Goal: Task Accomplishment & Management: Manage account settings

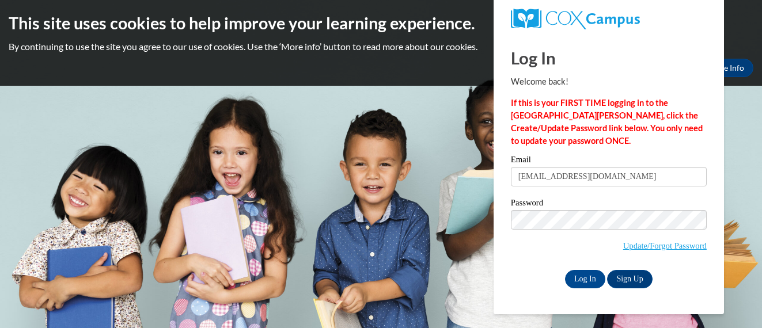
click at [586, 277] on input "Log In" at bounding box center [585, 279] width 40 height 18
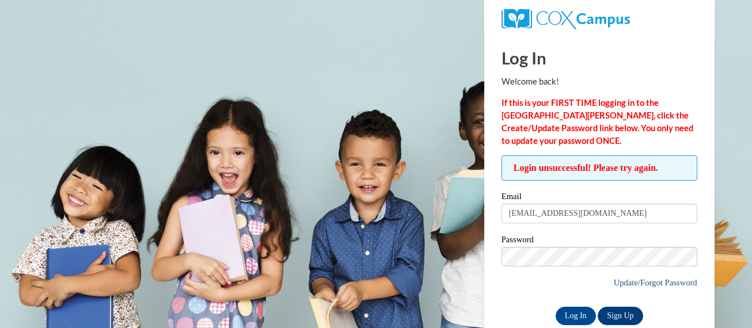
click at [623, 283] on link "Update/Forgot Password" at bounding box center [656, 282] width 84 height 9
click at [638, 283] on link "Update/Forgot Password" at bounding box center [656, 282] width 84 height 9
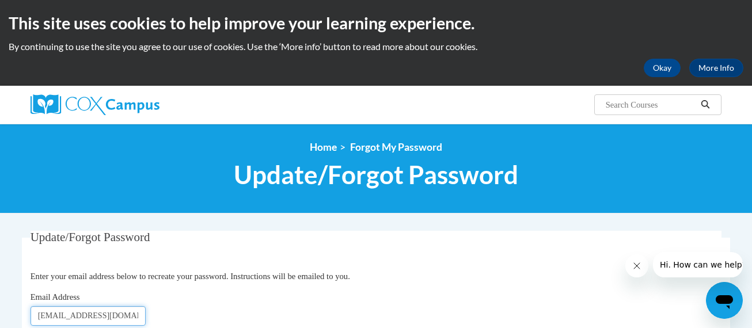
click at [130, 317] on input "[EMAIL_ADDRESS][DOMAIN_NAME]" at bounding box center [88, 316] width 115 height 20
click at [137, 316] on input "[EMAIL_ADDRESS][DOMAIN_NAME]" at bounding box center [88, 316] width 115 height 20
type input "l"
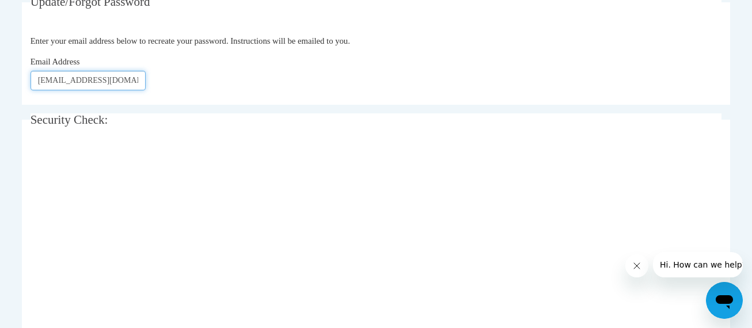
scroll to position [257, 0]
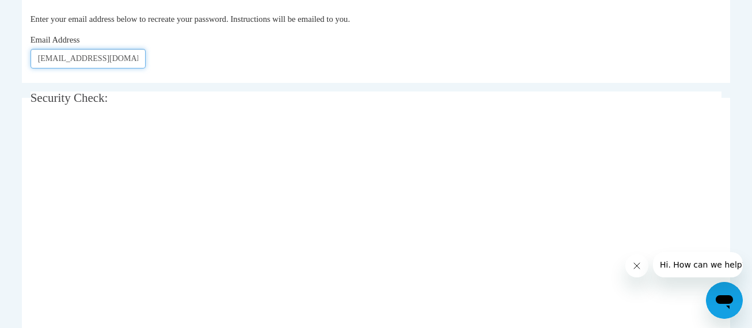
type input "Lindseyricetlc@gmail.com"
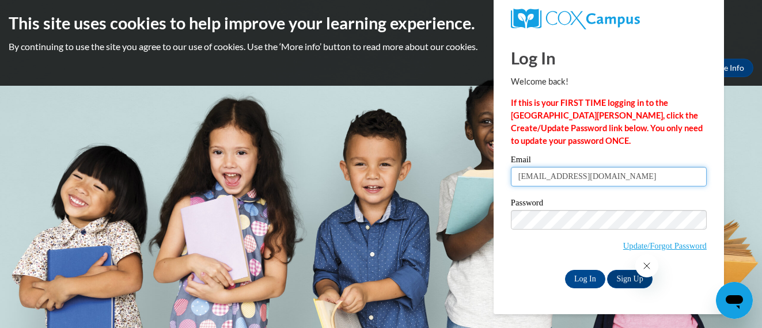
click at [617, 177] on input "[EMAIL_ADDRESS][DOMAIN_NAME]" at bounding box center [609, 177] width 196 height 20
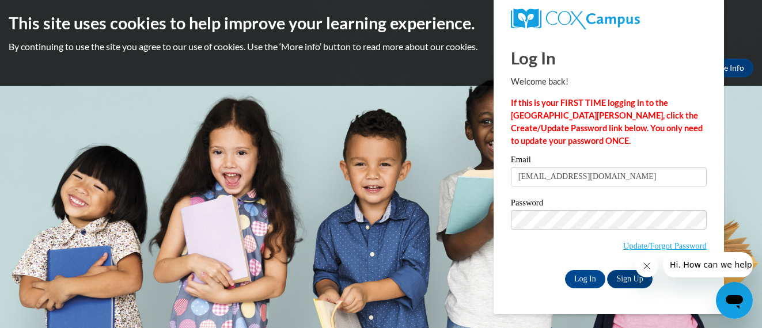
click at [617, 179] on input "[EMAIL_ADDRESS][DOMAIN_NAME]" at bounding box center [609, 177] width 196 height 20
click at [617, 177] on input "[EMAIL_ADDRESS][DOMAIN_NAME]" at bounding box center [609, 177] width 196 height 20
